Goal: Navigation & Orientation: Find specific page/section

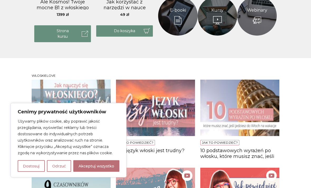
scroll to position [308, 0]
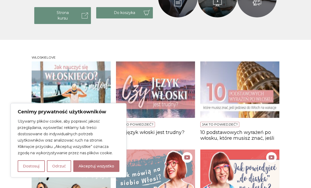
click at [88, 172] on button "Akceptuj wszystko" at bounding box center [96, 167] width 46 height 12
checkbox input "true"
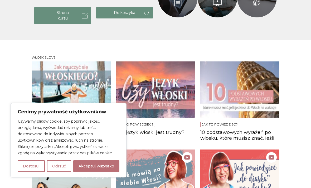
checkbox input "true"
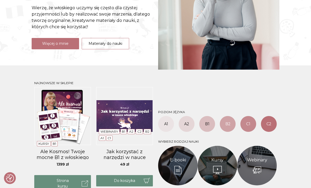
scroll to position [0, 0]
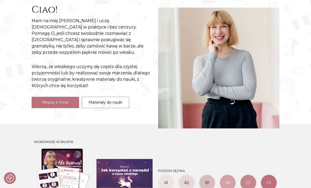
scroll to position [65, 0]
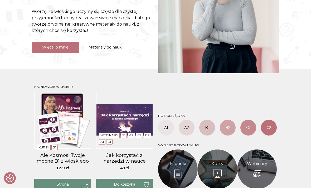
click at [184, 161] on link "E-booki" at bounding box center [178, 164] width 16 height 6
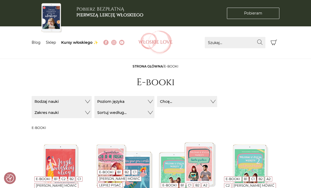
click at [31, 26] on div "Pobierz BEZPŁATNĄ pierwszą lekcję włoskiego" at bounding box center [113, 13] width 169 height 26
click at [36, 44] on link "Blog" at bounding box center [36, 42] width 9 height 5
